Goal: Task Accomplishment & Management: Use online tool/utility

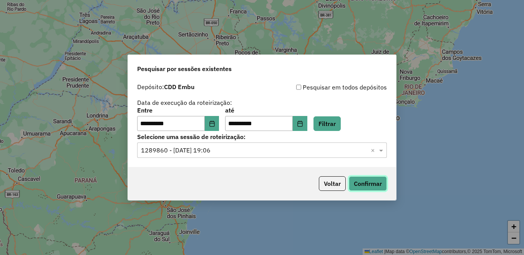
click at [374, 186] on button "Confirmar" at bounding box center [368, 183] width 38 height 15
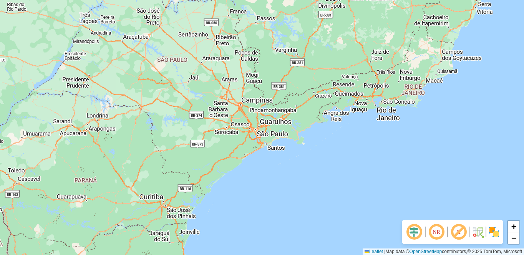
click at [493, 233] on img at bounding box center [494, 232] width 12 height 12
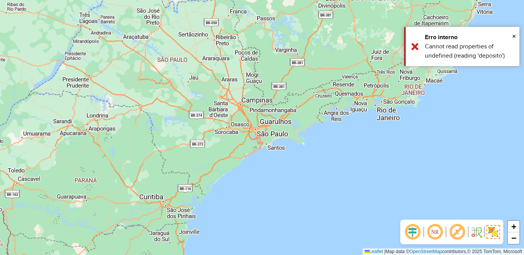
click at [458, 232] on em at bounding box center [457, 232] width 18 height 18
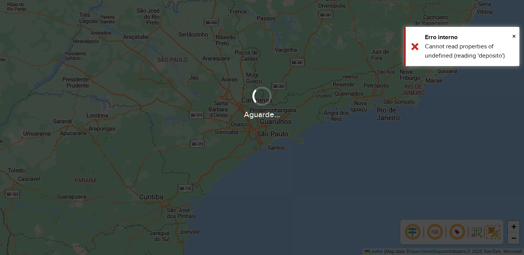
click at [437, 232] on div "Aguarde..." at bounding box center [262, 127] width 524 height 255
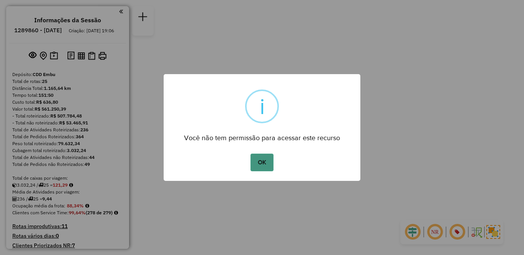
click at [258, 159] on button "OK" at bounding box center [261, 163] width 23 height 18
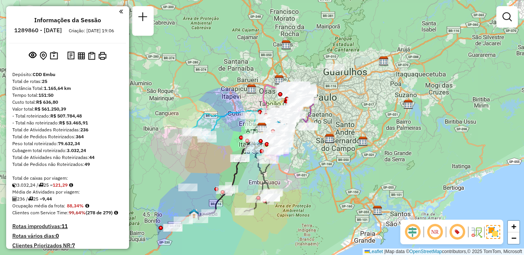
click at [491, 230] on img at bounding box center [493, 232] width 14 height 14
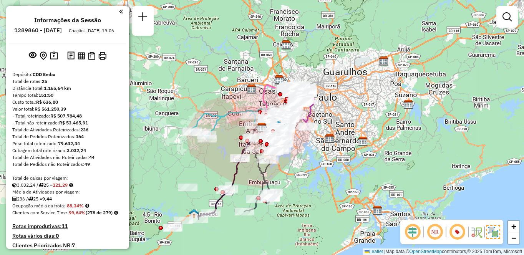
click at [432, 232] on em at bounding box center [434, 232] width 18 height 18
click at [460, 233] on em at bounding box center [457, 232] width 18 height 18
click at [430, 231] on em at bounding box center [434, 232] width 18 height 18
click at [440, 233] on em at bounding box center [434, 232] width 18 height 18
click at [460, 235] on em at bounding box center [457, 232] width 18 height 18
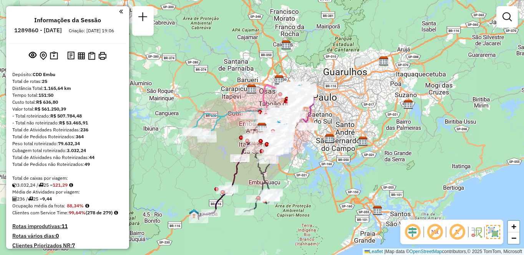
click at [455, 232] on em at bounding box center [457, 232] width 18 height 18
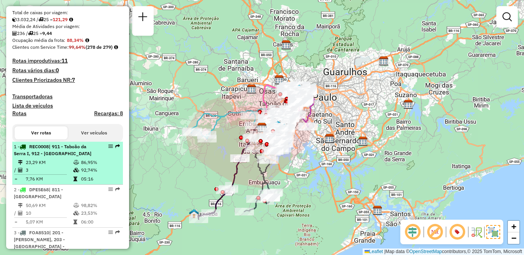
scroll to position [895, 0]
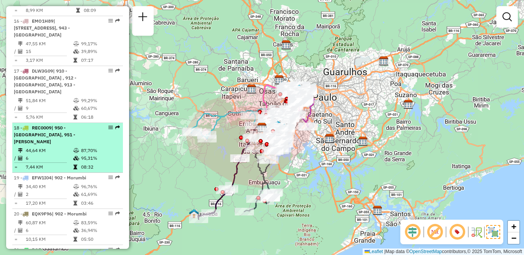
select select "**********"
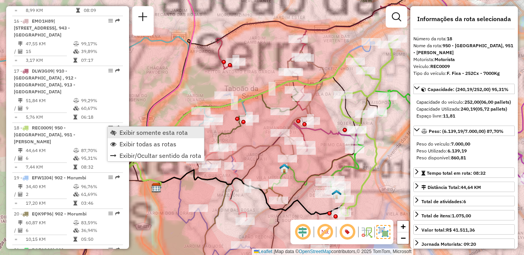
click at [133, 132] on span "Exibir somente esta rota" at bounding box center [153, 132] width 68 height 6
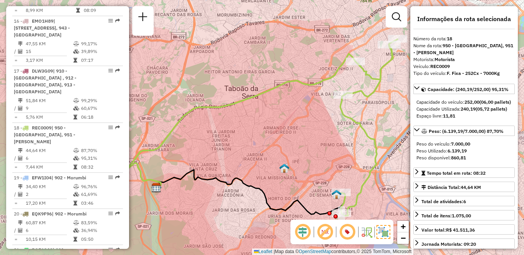
click at [346, 233] on em at bounding box center [347, 232] width 18 height 18
click at [348, 234] on em at bounding box center [347, 232] width 18 height 18
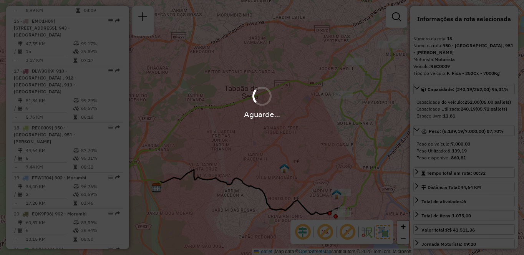
click at [348, 234] on em at bounding box center [347, 232] width 18 height 18
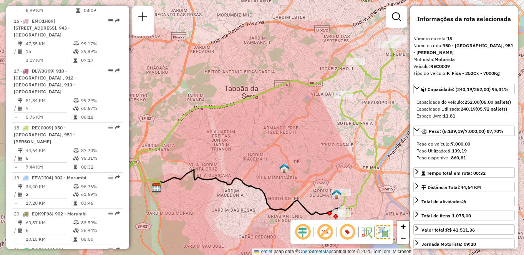
click at [348, 234] on em at bounding box center [347, 232] width 18 height 18
click at [385, 232] on img at bounding box center [383, 232] width 14 height 14
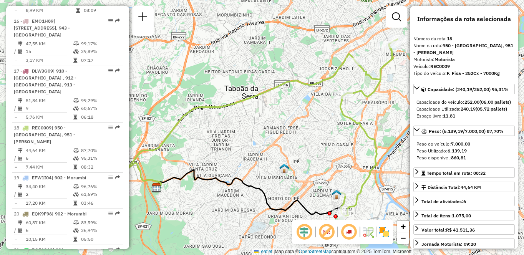
click at [327, 235] on em at bounding box center [326, 232] width 18 height 18
click at [349, 233] on em at bounding box center [348, 232] width 18 height 18
click at [348, 233] on em at bounding box center [348, 232] width 18 height 18
click at [383, 233] on img at bounding box center [384, 232] width 12 height 12
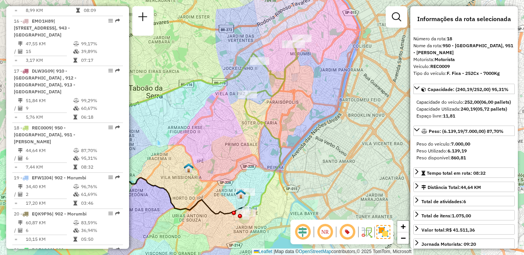
drag, startPoint x: 307, startPoint y: 99, endPoint x: 210, endPoint y: 98, distance: 96.4
click at [210, 98] on div "Janela de atendimento Grade de atendimento Capacidade Transportadoras Veículos …" at bounding box center [262, 127] width 524 height 255
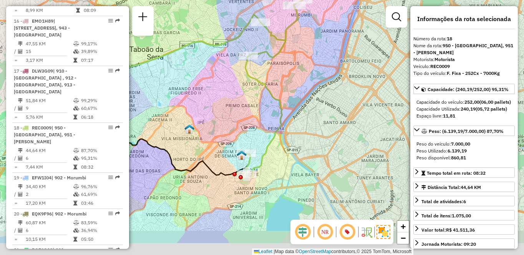
drag, startPoint x: 238, startPoint y: 169, endPoint x: 240, endPoint y: 112, distance: 57.6
click at [240, 112] on div "Janela de atendimento Grade de atendimento Capacidade Transportadoras Veículos …" at bounding box center [262, 127] width 524 height 255
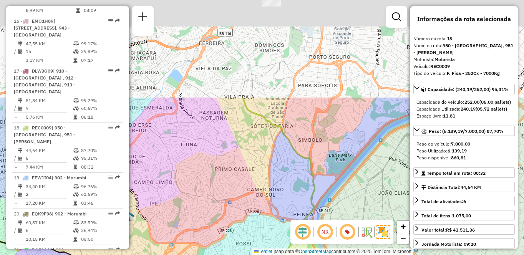
drag, startPoint x: 289, startPoint y: 106, endPoint x: 291, endPoint y: 237, distance: 130.9
click at [291, 237] on hb-router-mapa "Informações da Sessão 1289860 - [DATE] Criação: [DATE] 19:06 Depósito: CDD Embu…" at bounding box center [262, 127] width 524 height 255
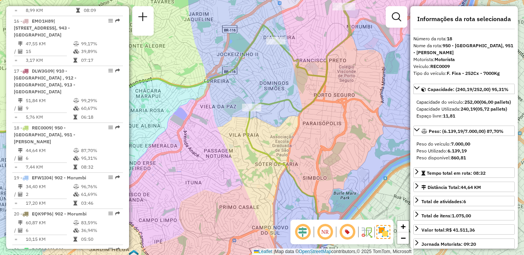
drag, startPoint x: 276, startPoint y: 63, endPoint x: 266, endPoint y: 97, distance: 35.2
click at [271, 89] on div "Janela de atendimento Grade de atendimento Capacidade Transportadoras Veículos …" at bounding box center [262, 127] width 524 height 255
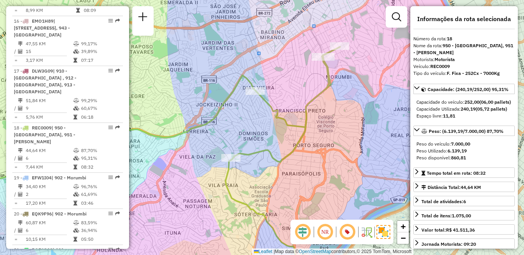
drag, startPoint x: 336, startPoint y: 100, endPoint x: 326, endPoint y: 125, distance: 26.6
click at [326, 125] on div "Janela de atendimento Grade de atendimento Capacidade Transportadoras Veículos …" at bounding box center [262, 127] width 524 height 255
click at [315, 28] on div "Janela de atendimento Grade de atendimento Capacidade Transportadoras Veículos …" at bounding box center [262, 127] width 524 height 255
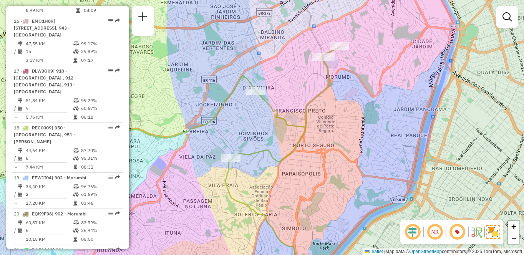
scroll to position [1096, 0]
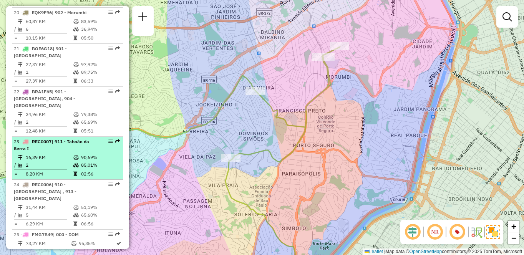
click at [36, 161] on td "2" at bounding box center [49, 165] width 48 height 8
select select "**********"
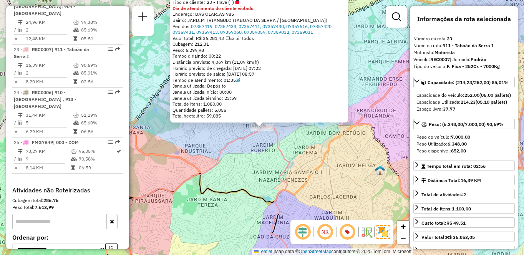
scroll to position [1213, 0]
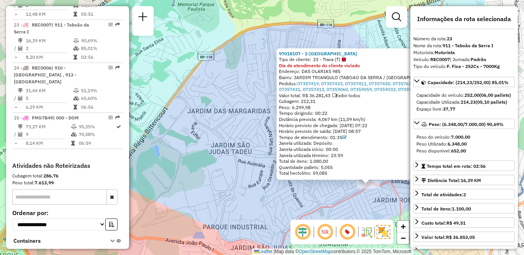
drag, startPoint x: 315, startPoint y: 96, endPoint x: 223, endPoint y: 119, distance: 95.4
click at [222, 119] on div "97018107 - 1-PORTO SEGURO Tipo de cliente: 23 - Trava (T) Dia de atendimento do…" at bounding box center [262, 127] width 524 height 255
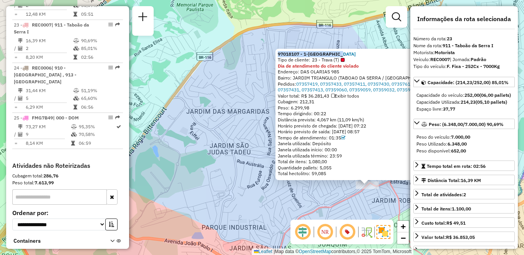
copy strong "97018107 - 1-[GEOGRAPHIC_DATA]"
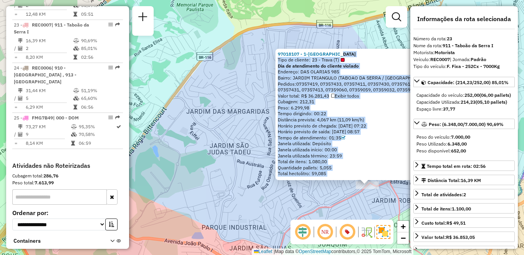
drag, startPoint x: 357, startPoint y: 53, endPoint x: 189, endPoint y: -28, distance: 186.3
click at [189, 0] on html "Aguarde... Pop-up bloqueado! Seu navegador bloqueou automáticamente a abertura …" at bounding box center [262, 127] width 524 height 255
click at [363, 58] on div "Tipo de cliente: 23 - Trava (T)" at bounding box center [364, 60] width 173 height 6
drag, startPoint x: 361, startPoint y: 59, endPoint x: 279, endPoint y: 44, distance: 83.1
click at [279, 44] on div "97018107 - 1-PORTO SEGURO Tipo de cliente: 23 - Trava (T) Dia de atendimento do…" at bounding box center [262, 127] width 524 height 255
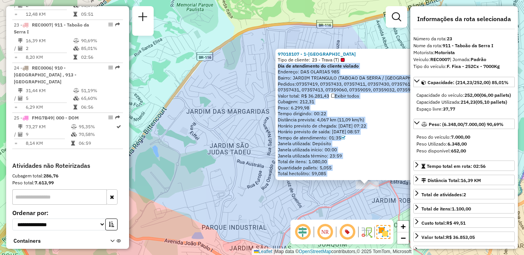
click at [349, 57] on div "Tipo de cliente: 23 - Trava (T)" at bounding box center [364, 60] width 173 height 6
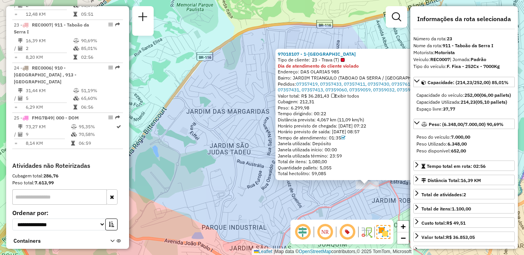
click at [358, 54] on div "97018107 - 1-[GEOGRAPHIC_DATA]" at bounding box center [364, 54] width 173 height 6
copy strong "97018107 - 1-[GEOGRAPHIC_DATA]"
drag, startPoint x: 349, startPoint y: 53, endPoint x: 282, endPoint y: 50, distance: 67.3
click at [282, 50] on div "97018107 - 1-PORTO SEGURO Tipo de cliente: 23 - Trava (T) Dia de atendimento do…" at bounding box center [364, 114] width 178 height 131
